Goal: Navigation & Orientation: Find specific page/section

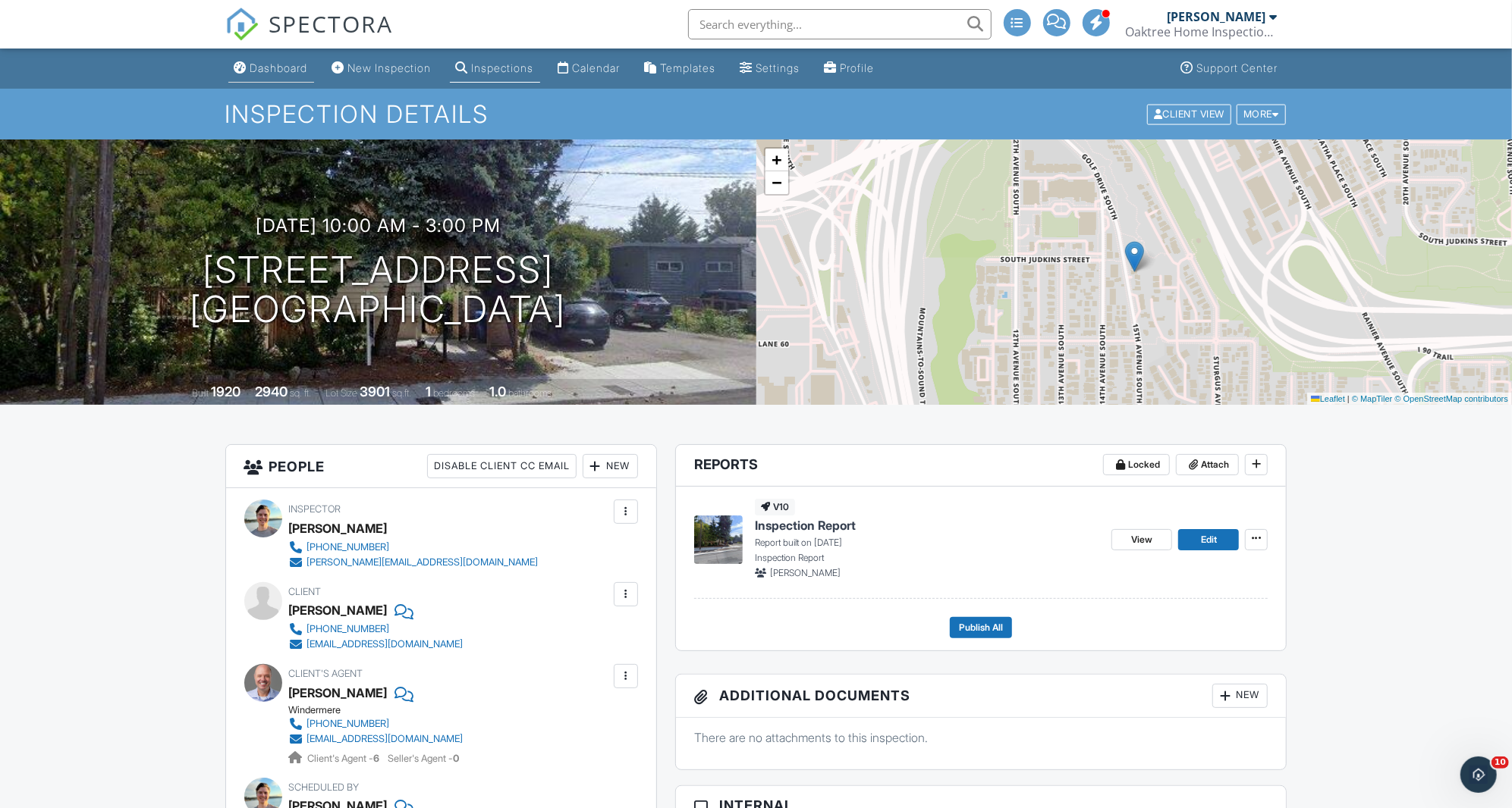
click at [286, 73] on div "Dashboard" at bounding box center [279, 67] width 58 height 13
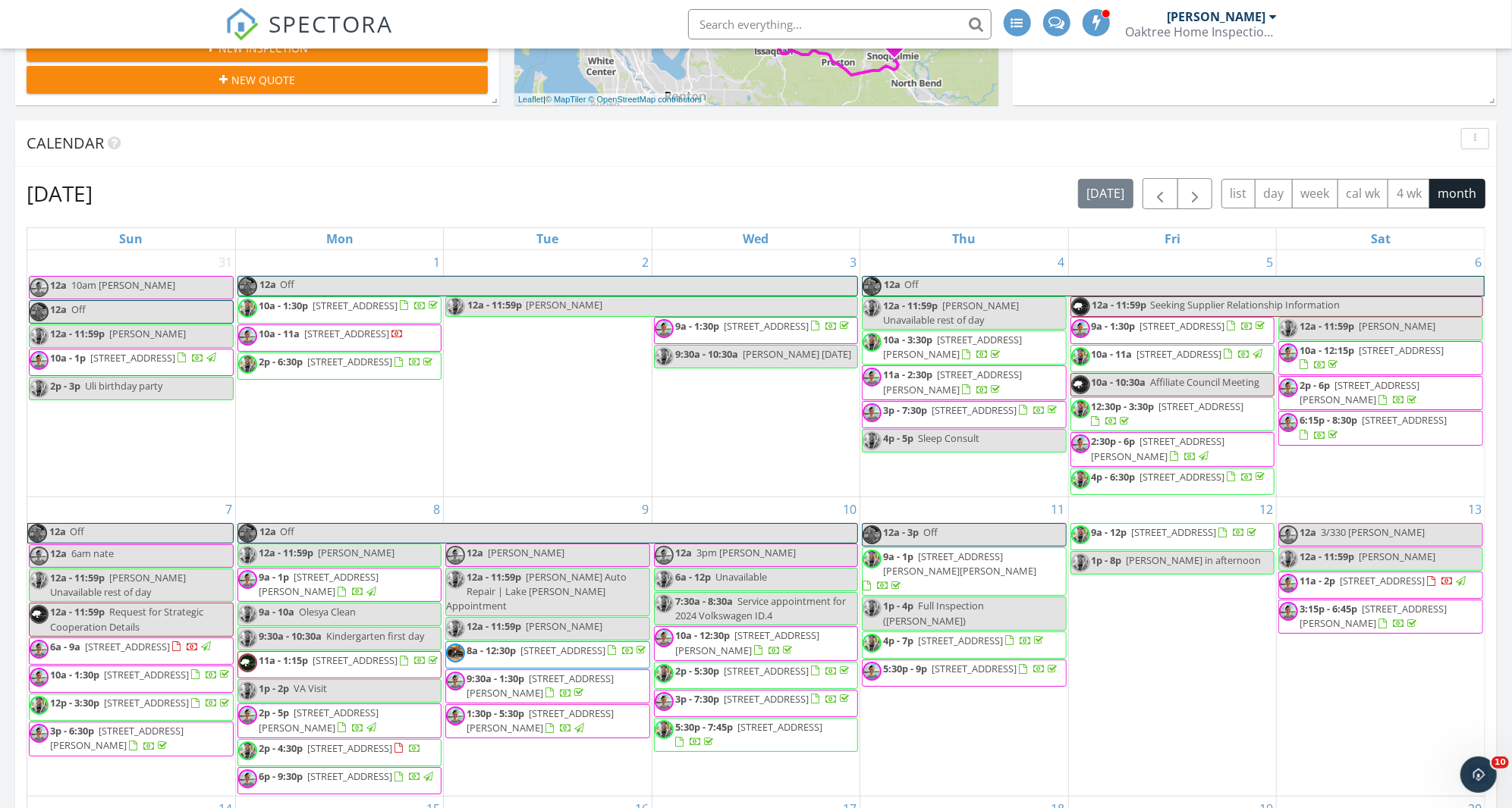
scroll to position [318, 0]
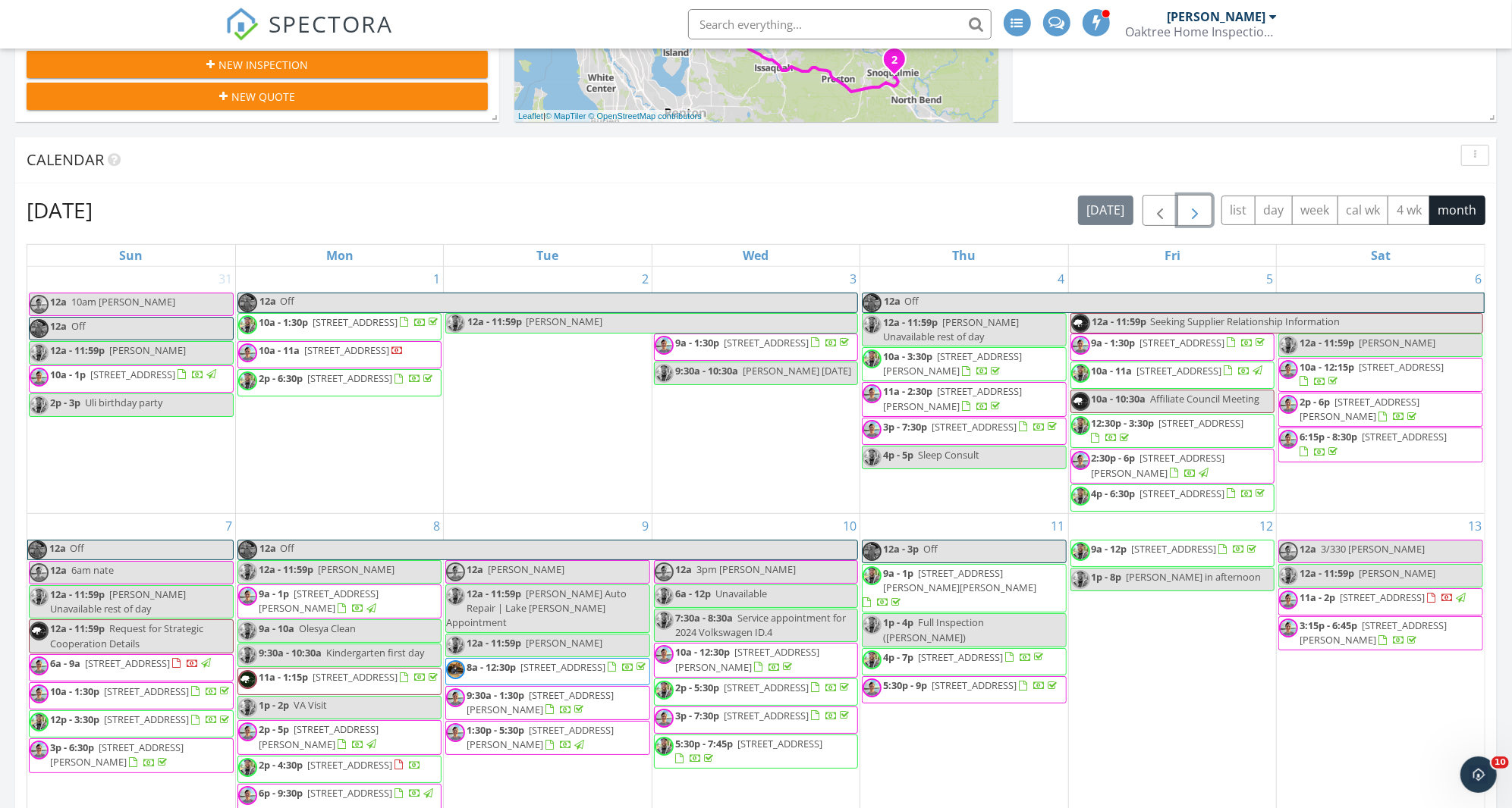
click at [1201, 209] on span "button" at bounding box center [1194, 210] width 18 height 18
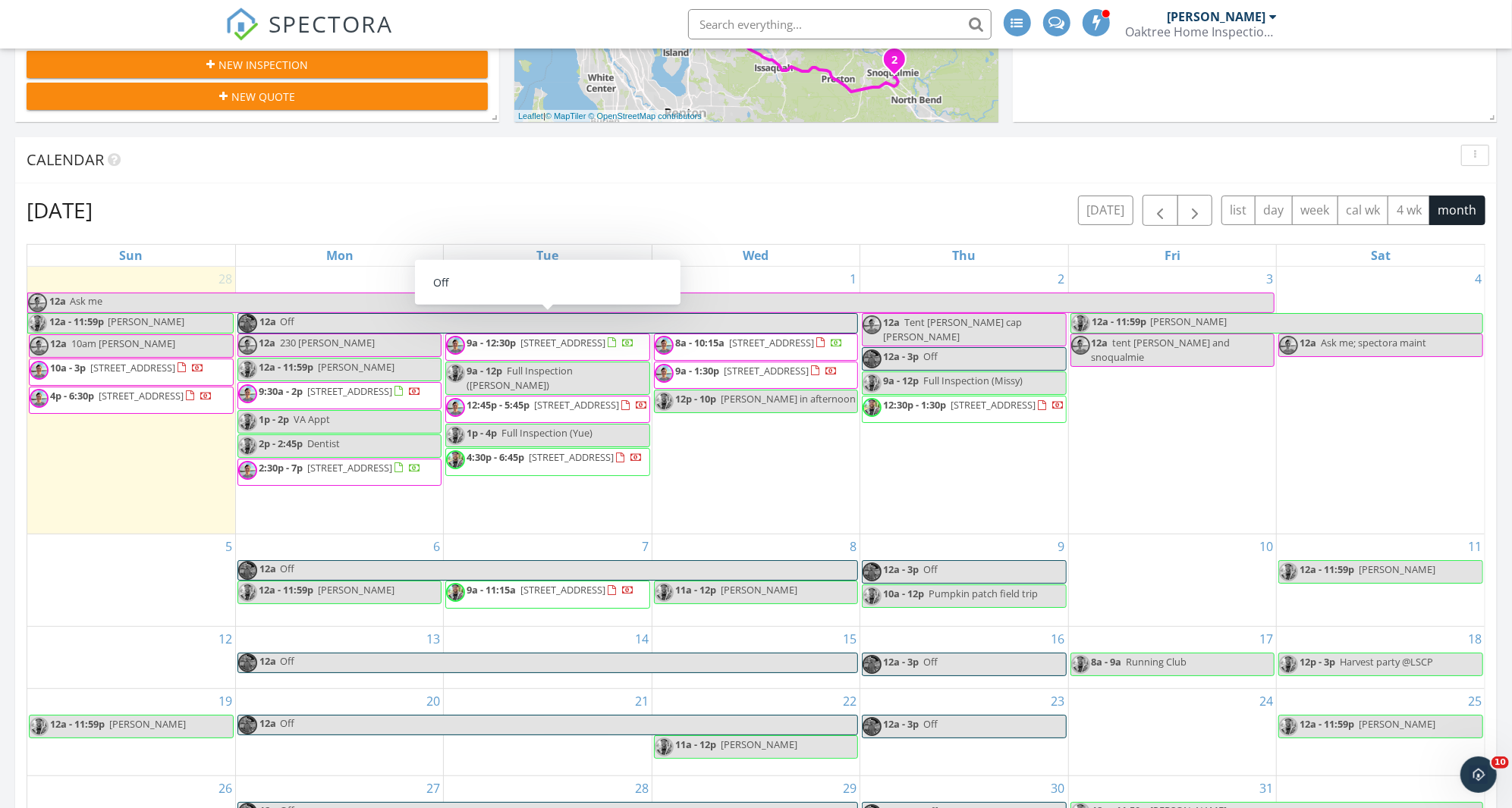
click at [759, 201] on div "October 2025 today list day week cal wk 4 wk month" at bounding box center [756, 210] width 1458 height 32
click at [753, 206] on div "October 2025 today list day week cal wk 4 wk month" at bounding box center [756, 210] width 1458 height 32
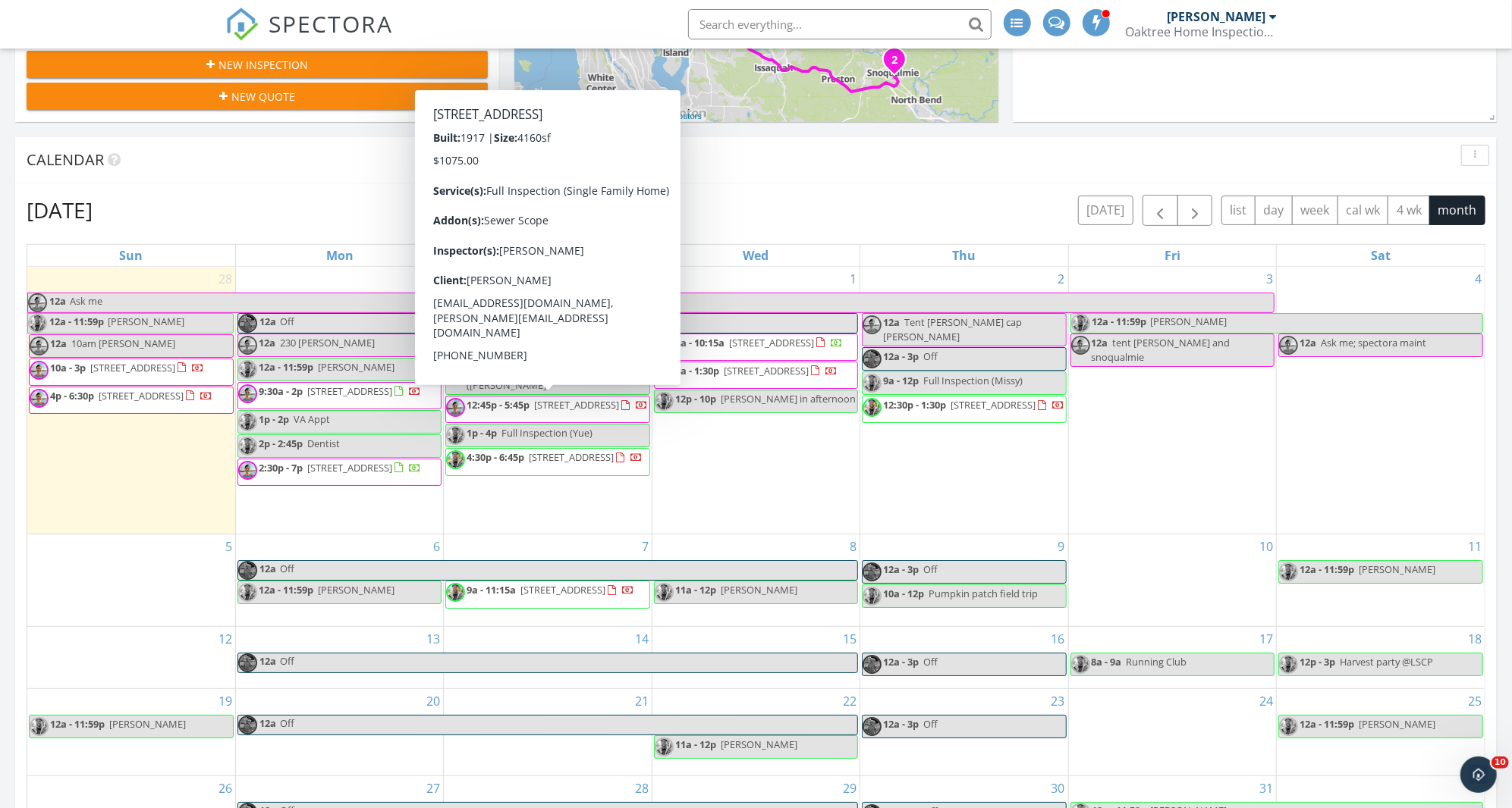
click at [798, 174] on div "Calendar" at bounding box center [756, 160] width 1481 height 46
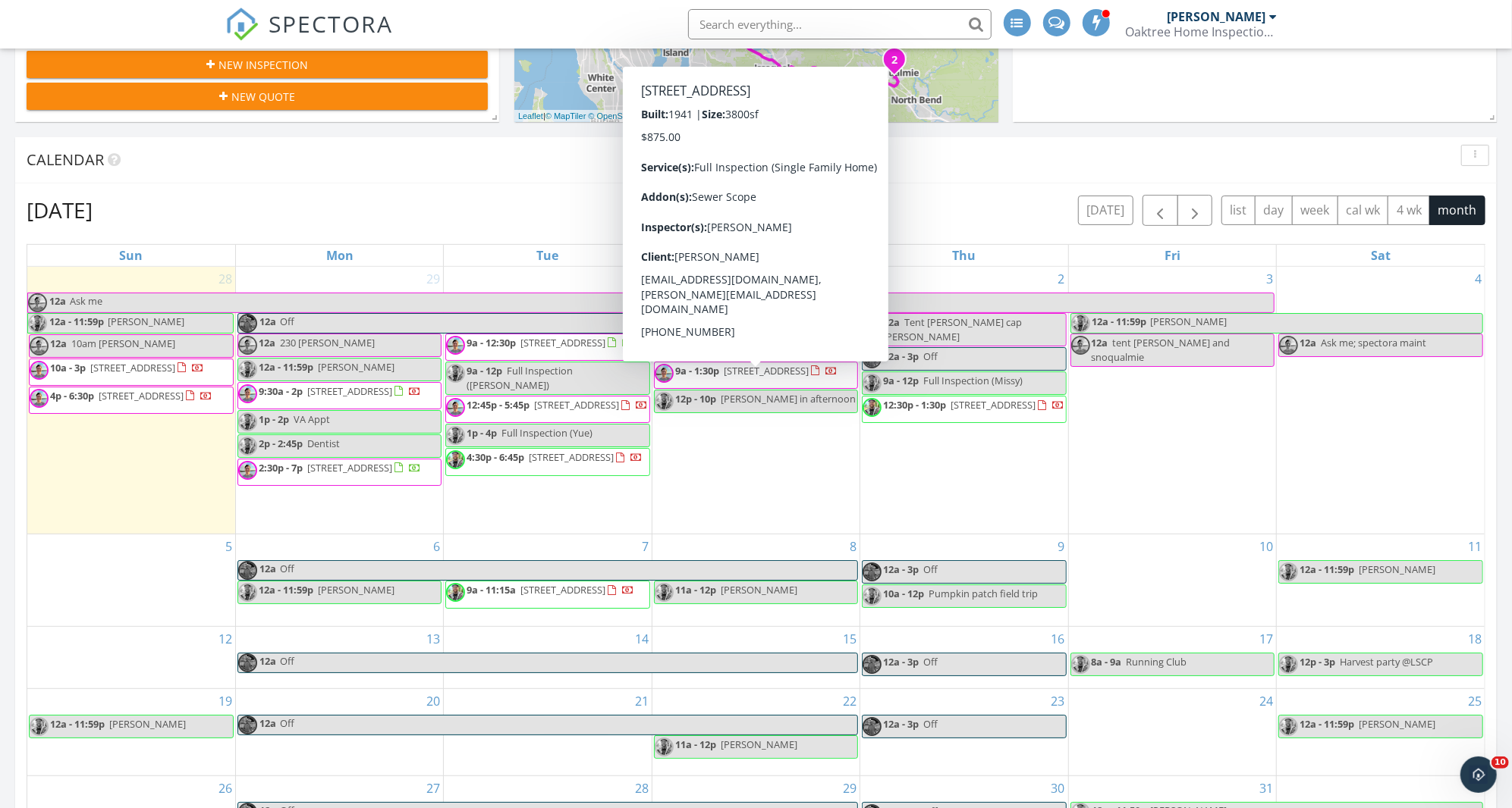
click at [965, 163] on div "Calendar" at bounding box center [745, 160] width 1436 height 23
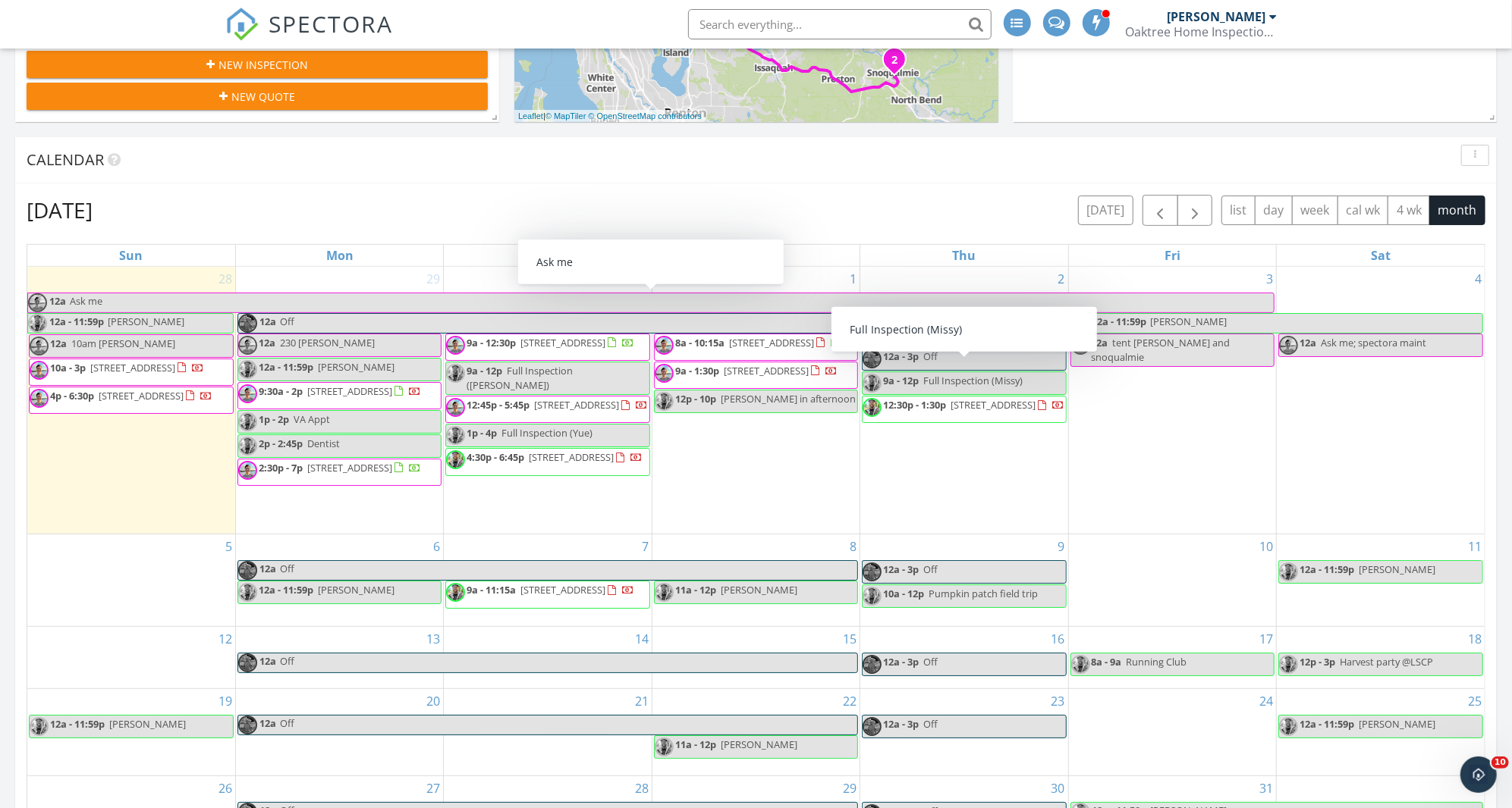
click at [808, 173] on div "Calendar" at bounding box center [756, 160] width 1481 height 46
